Goal: Information Seeking & Learning: Find contact information

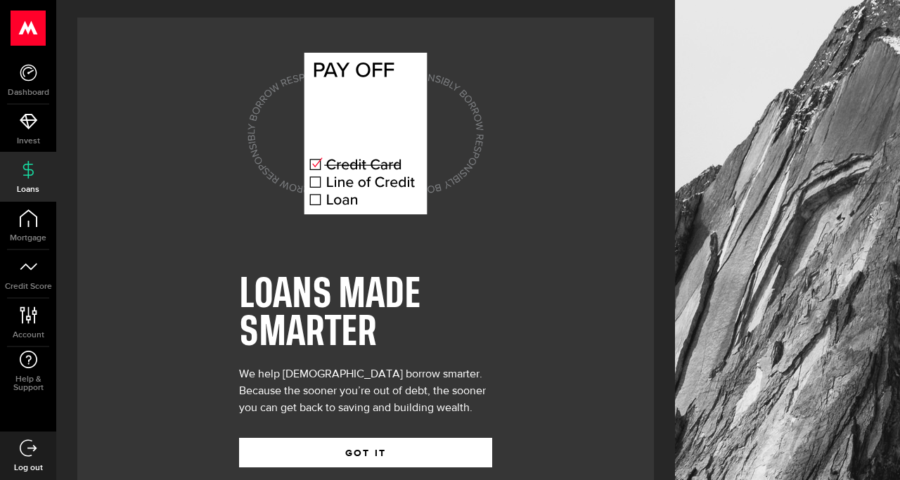
scroll to position [30, 0]
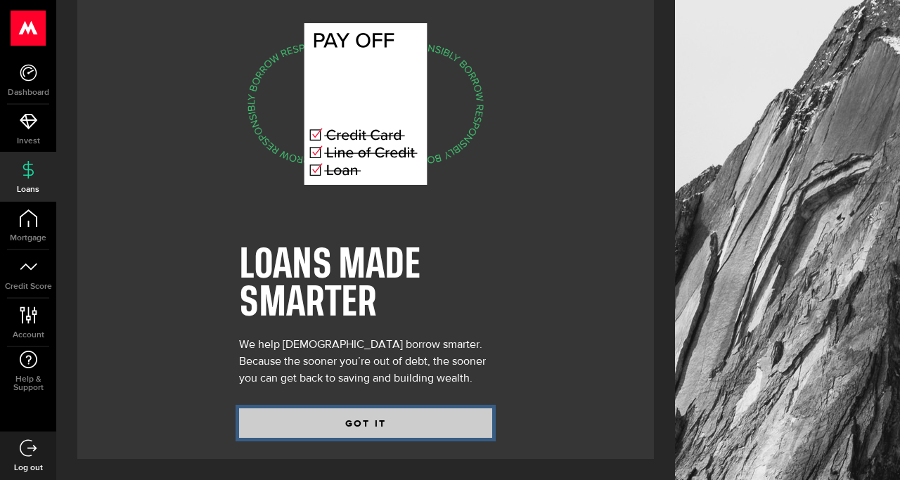
click at [310, 416] on button "GOT IT" at bounding box center [365, 424] width 253 height 30
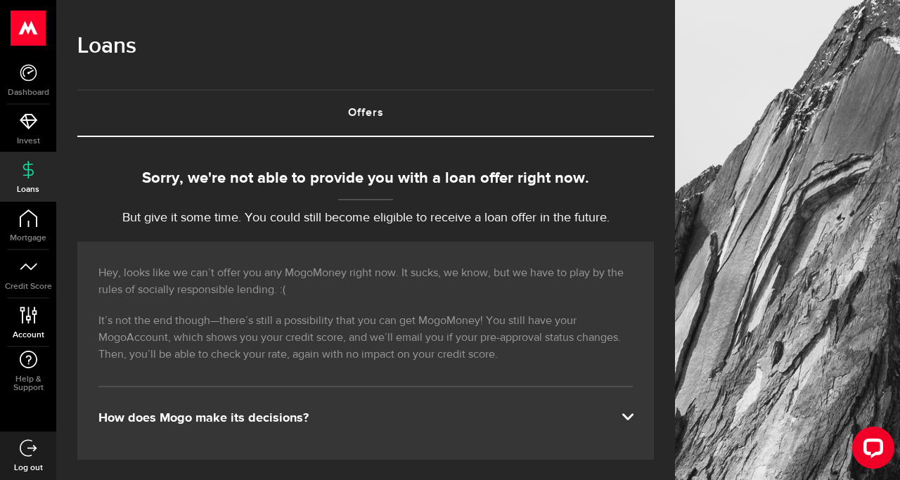
click at [28, 325] on link "Account Compte" at bounding box center [28, 323] width 56 height 48
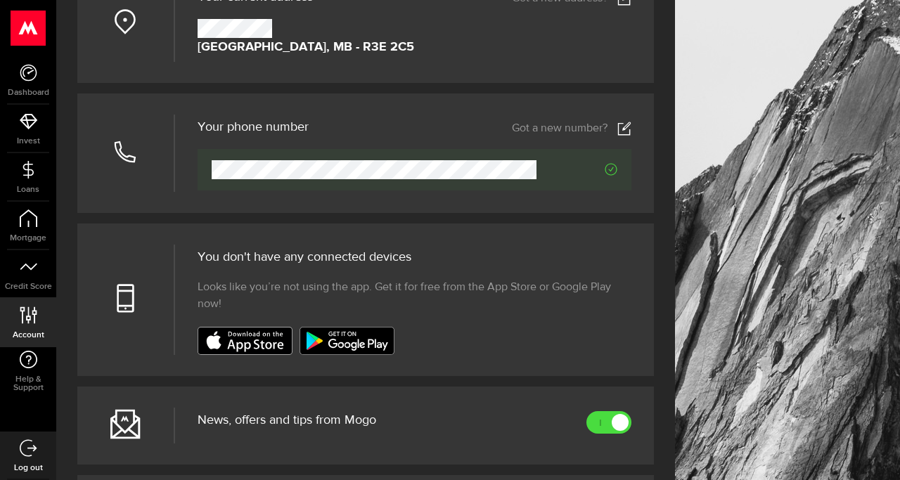
scroll to position [439, 0]
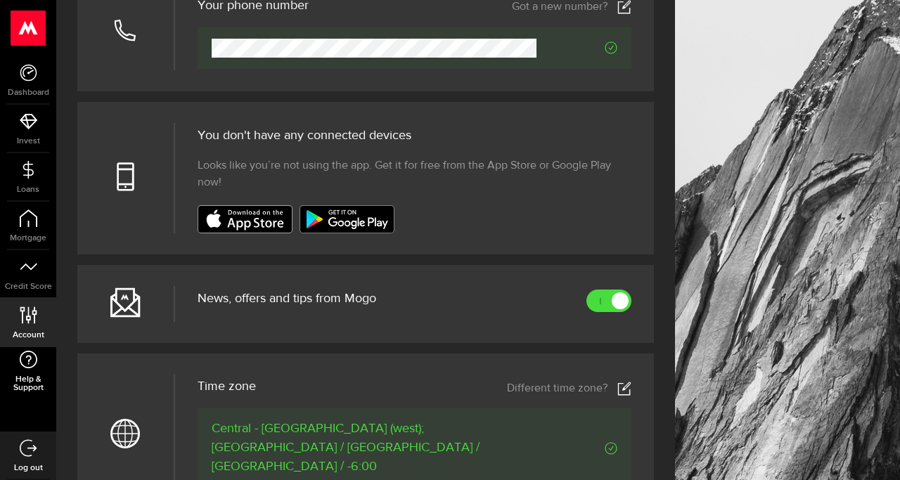
click at [31, 381] on span "Help & Support" at bounding box center [28, 384] width 56 height 17
click at [417, 228] on div at bounding box center [415, 219] width 435 height 28
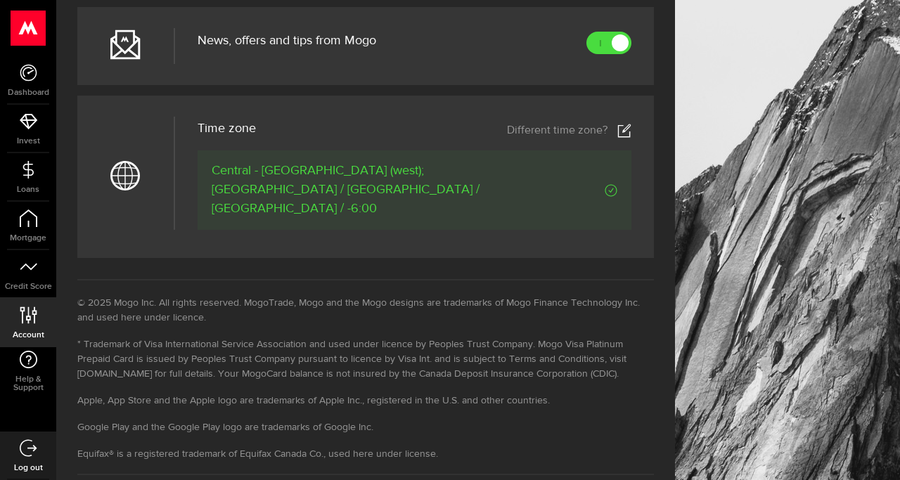
scroll to position [713, 0]
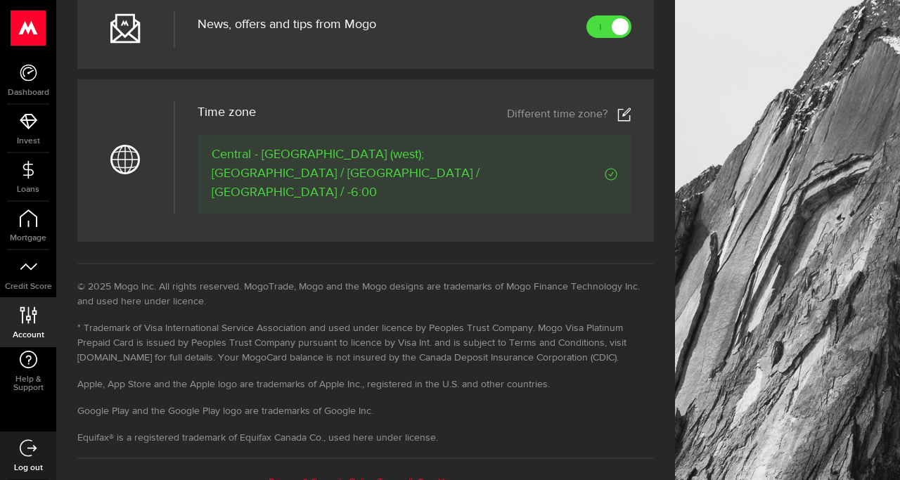
click at [457, 382] on ul "© 2025 Mogo Inc. All rights reserved. MogoTrade, Mogo and the Mogo designs are …" at bounding box center [365, 363] width 577 height 166
